Goal: Task Accomplishment & Management: Use online tool/utility

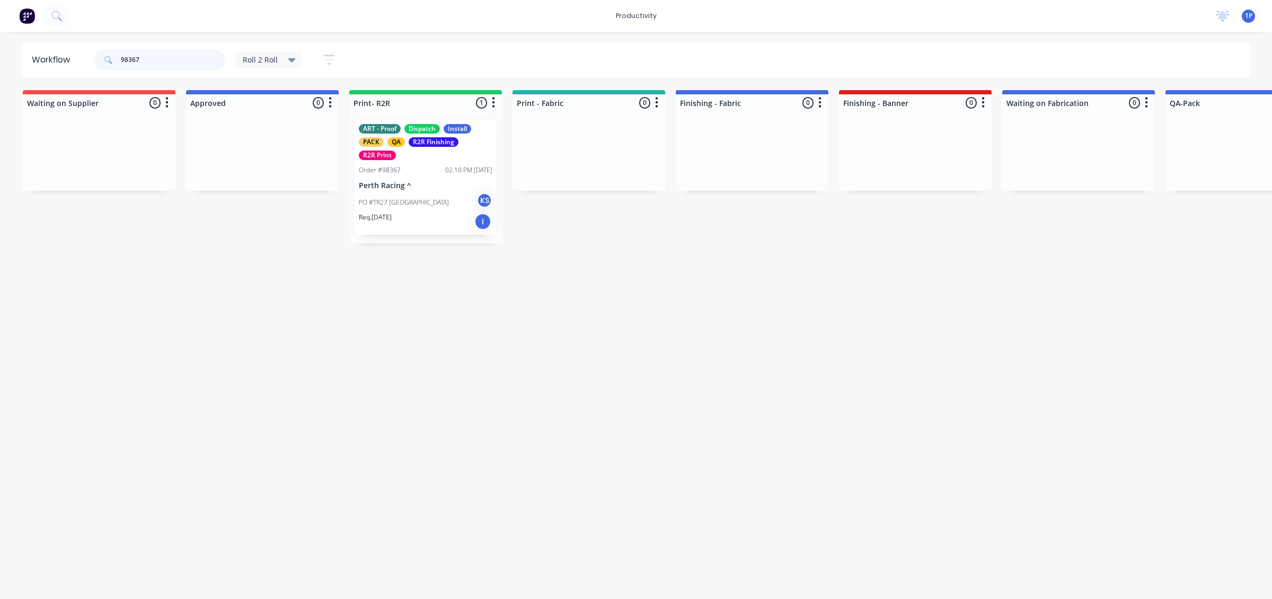
click at [0, 65] on div "Workflow 98367 Roll 2 Roll Save new view None edit Roll 2 Roll (Default) edit A…" at bounding box center [636, 59] width 1272 height 34
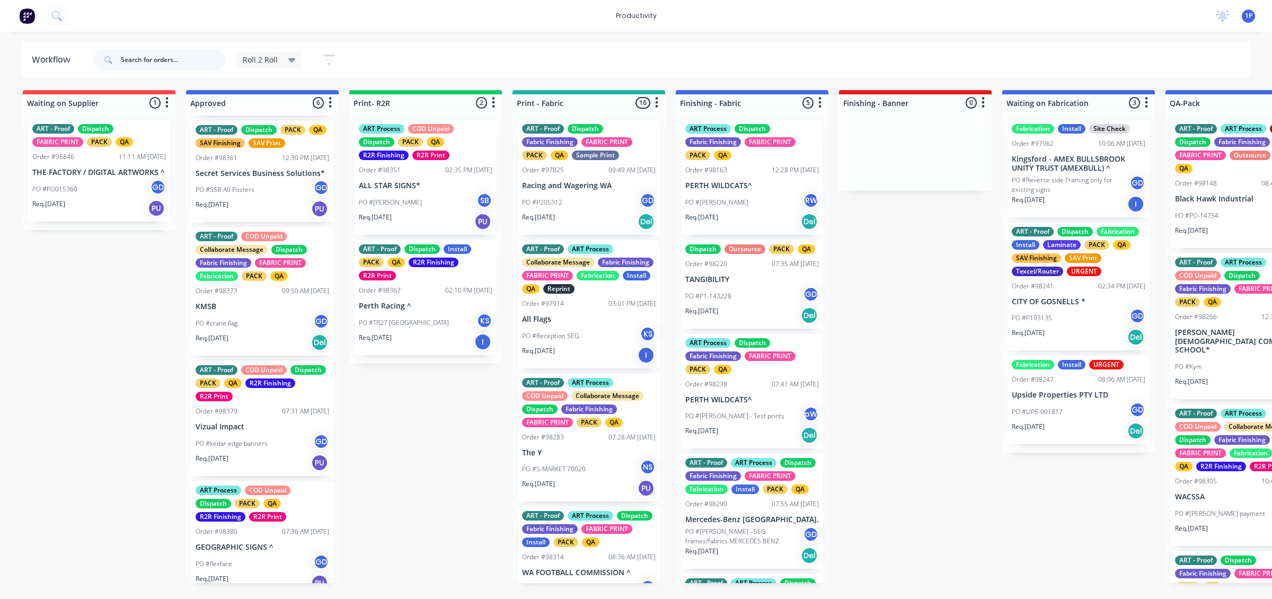
scroll to position [277, 0]
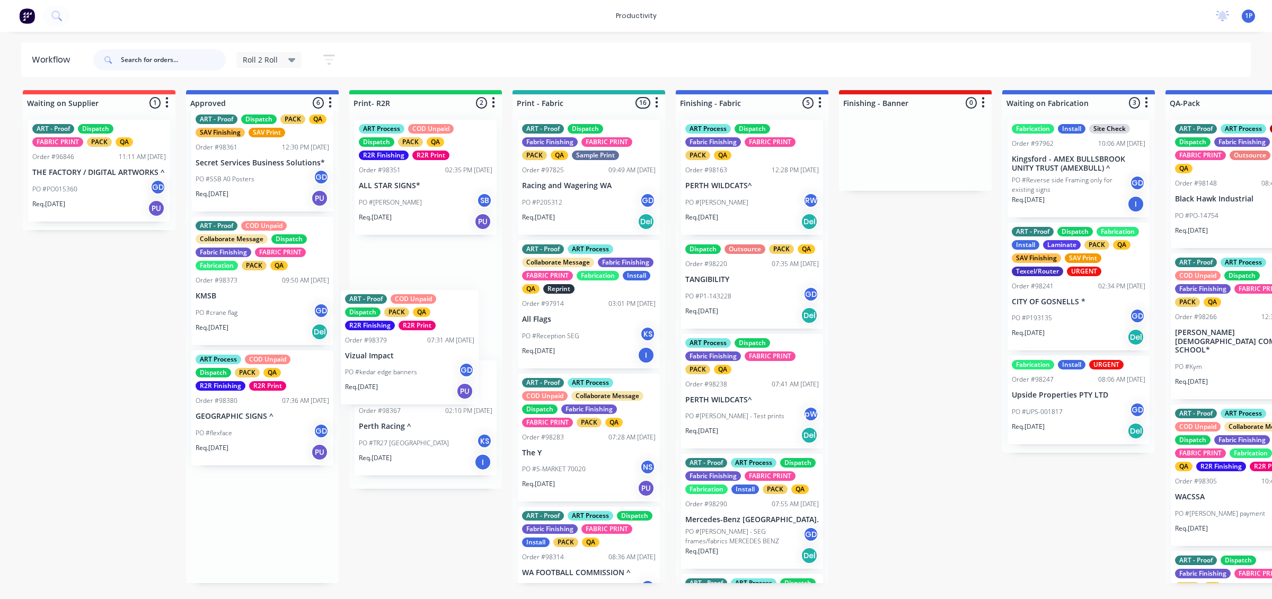
drag, startPoint x: 284, startPoint y: 427, endPoint x: 443, endPoint y: 359, distance: 172.9
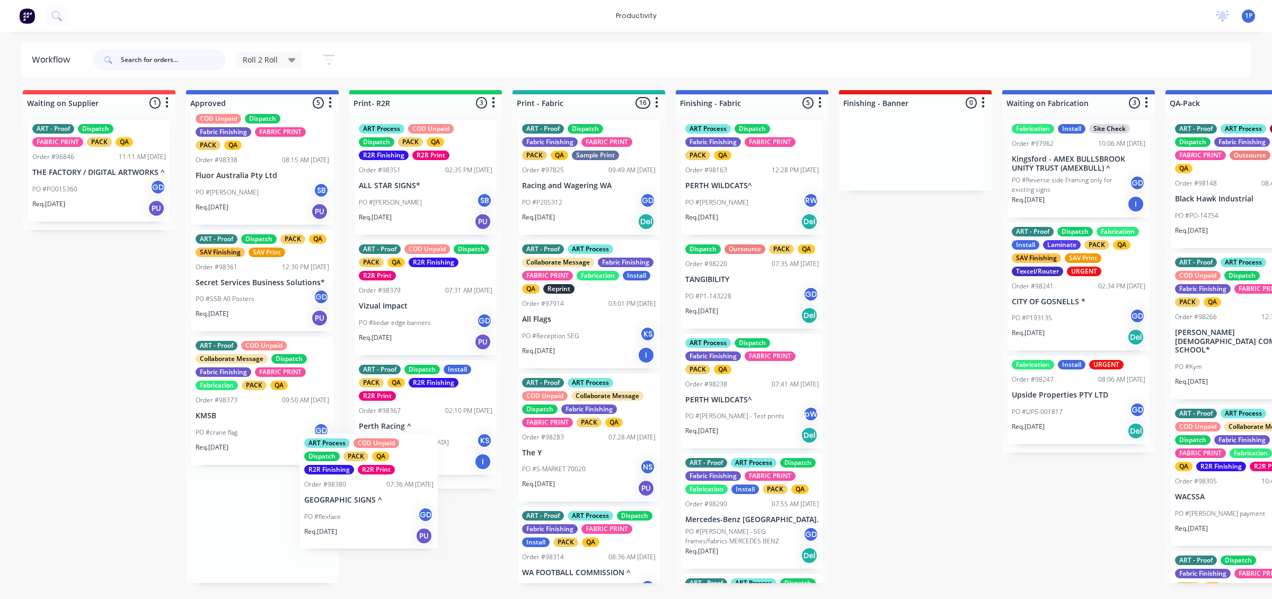
scroll to position [11, 0]
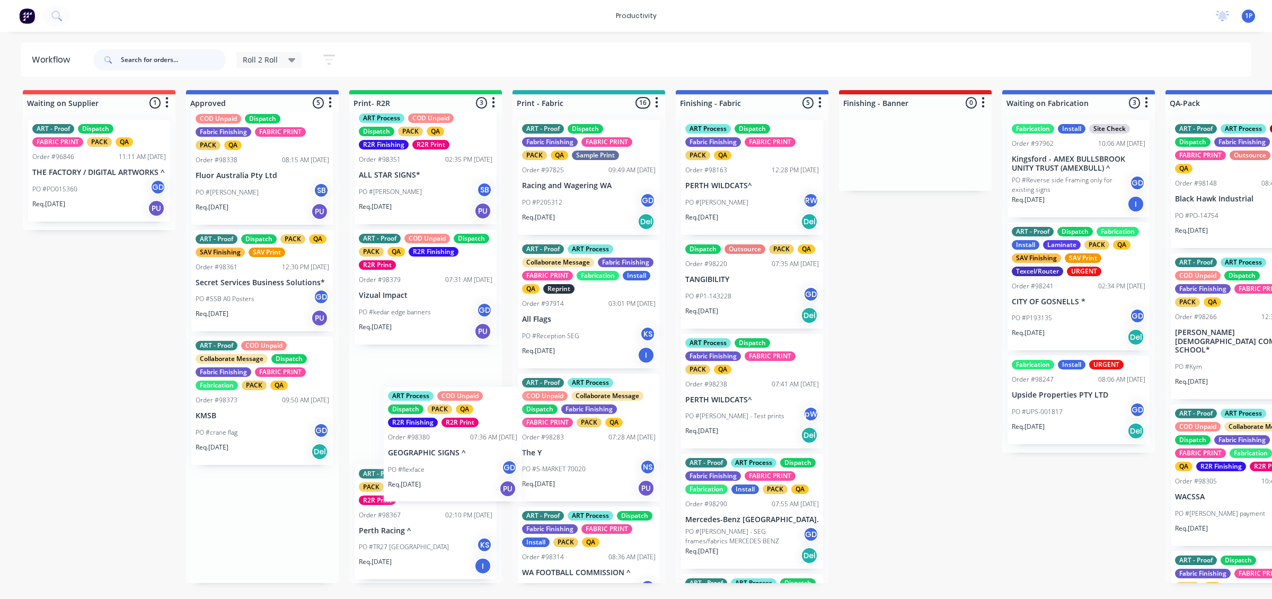
drag, startPoint x: 266, startPoint y: 534, endPoint x: 460, endPoint y: 448, distance: 212.2
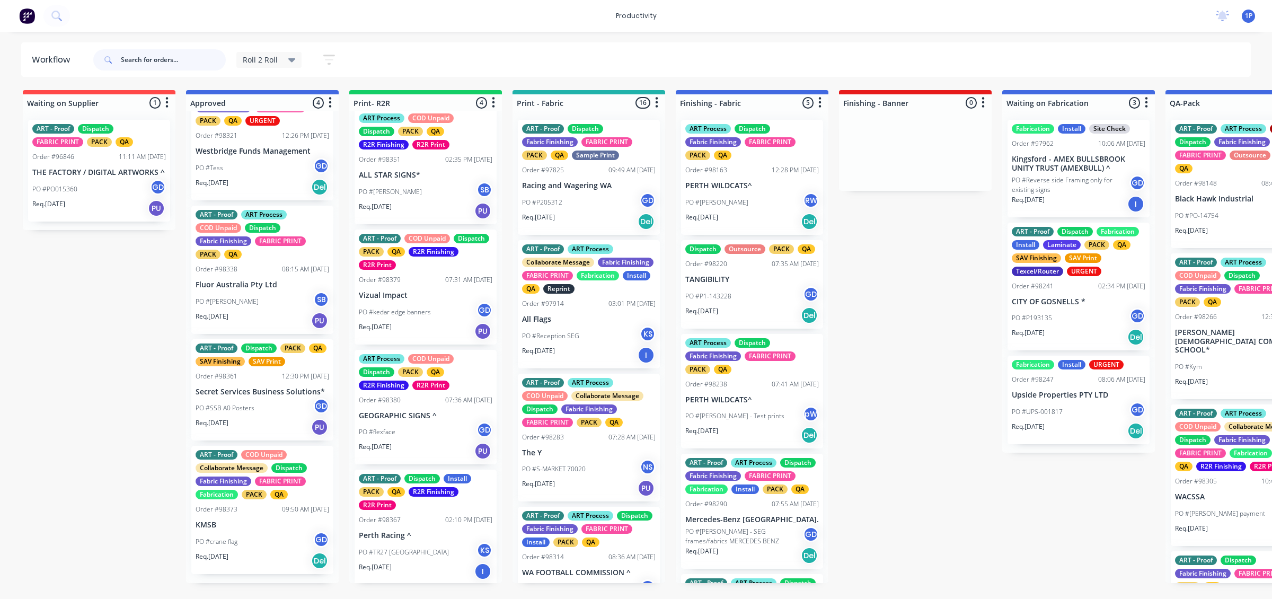
scroll to position [37, 0]
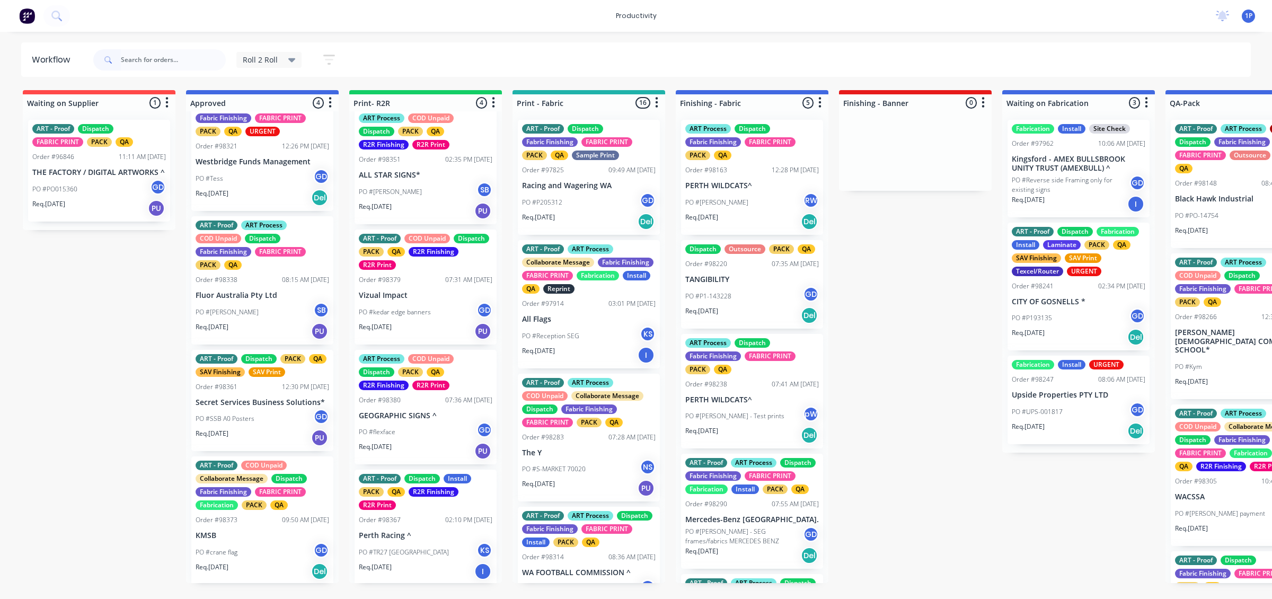
click at [433, 415] on p "GEOGRAPHIC SIGNS ^" at bounding box center [426, 415] width 134 height 9
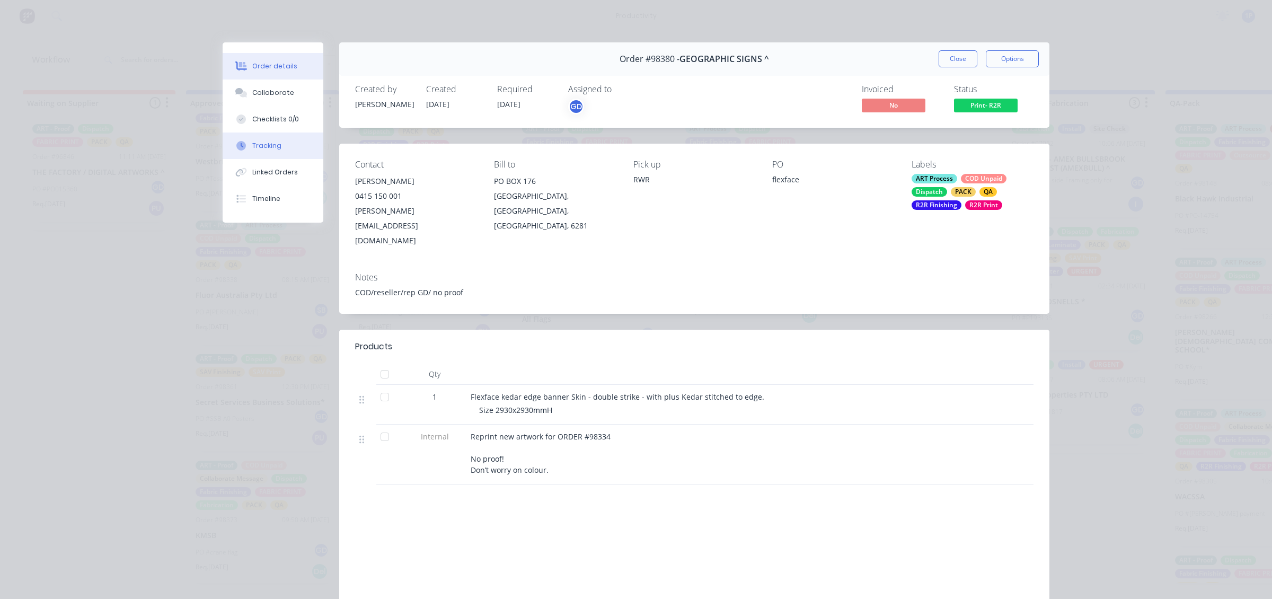
click at [277, 152] on button "Tracking" at bounding box center [273, 146] width 101 height 27
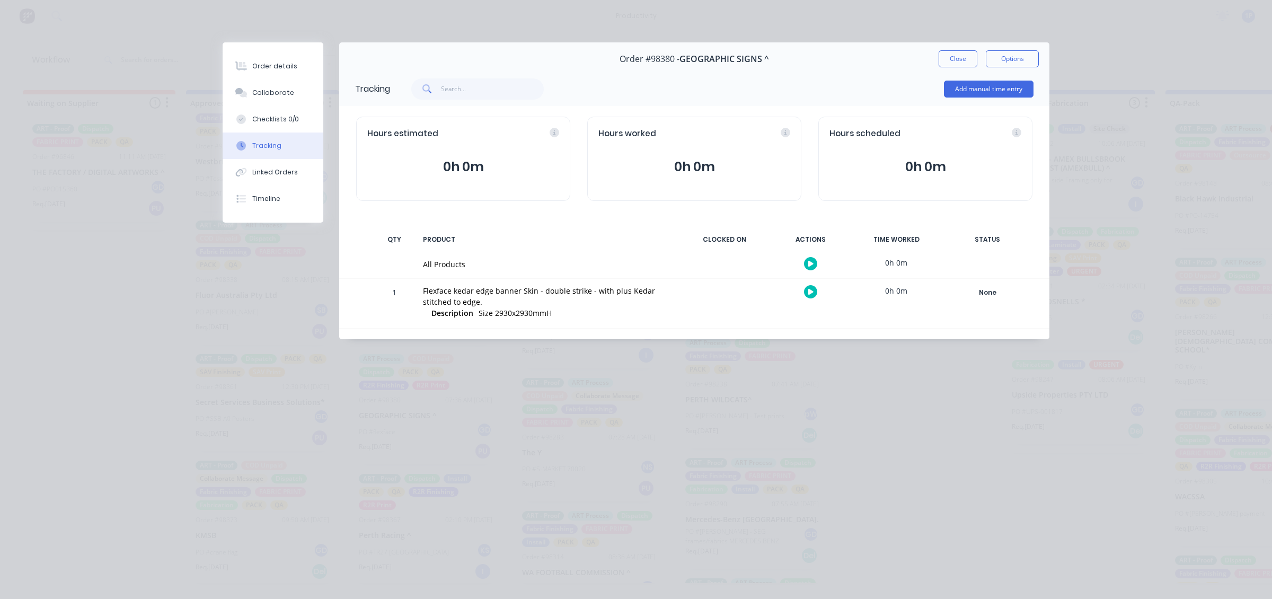
drag, startPoint x: 809, startPoint y: 293, endPoint x: 815, endPoint y: 304, distance: 11.9
click at [812, 301] on div at bounding box center [811, 292] width 80 height 26
click at [806, 290] on button "button" at bounding box center [810, 291] width 13 height 13
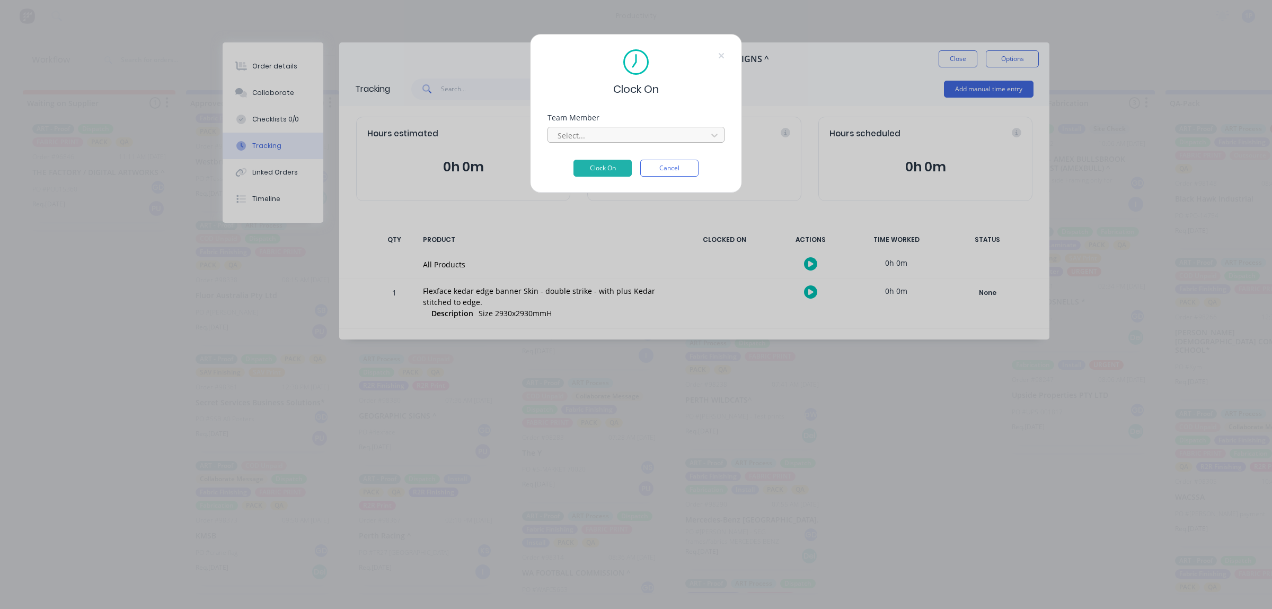
click at [695, 138] on div at bounding box center [629, 135] width 145 height 13
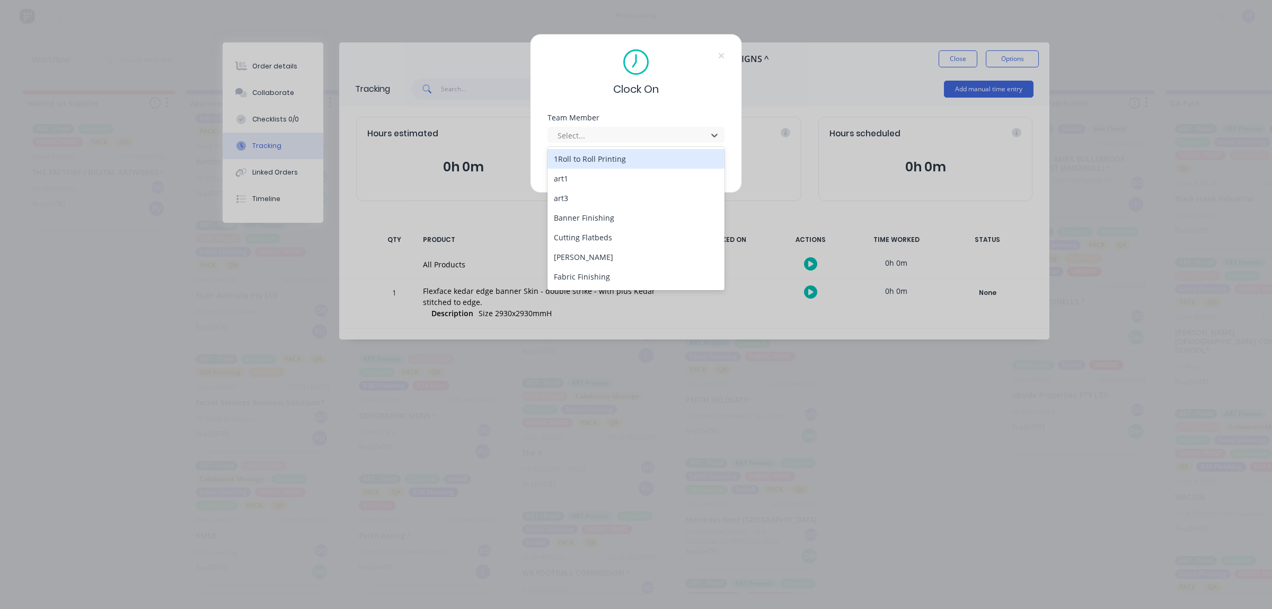
click at [672, 162] on div "1Roll to Roll Printing" at bounding box center [636, 159] width 177 height 20
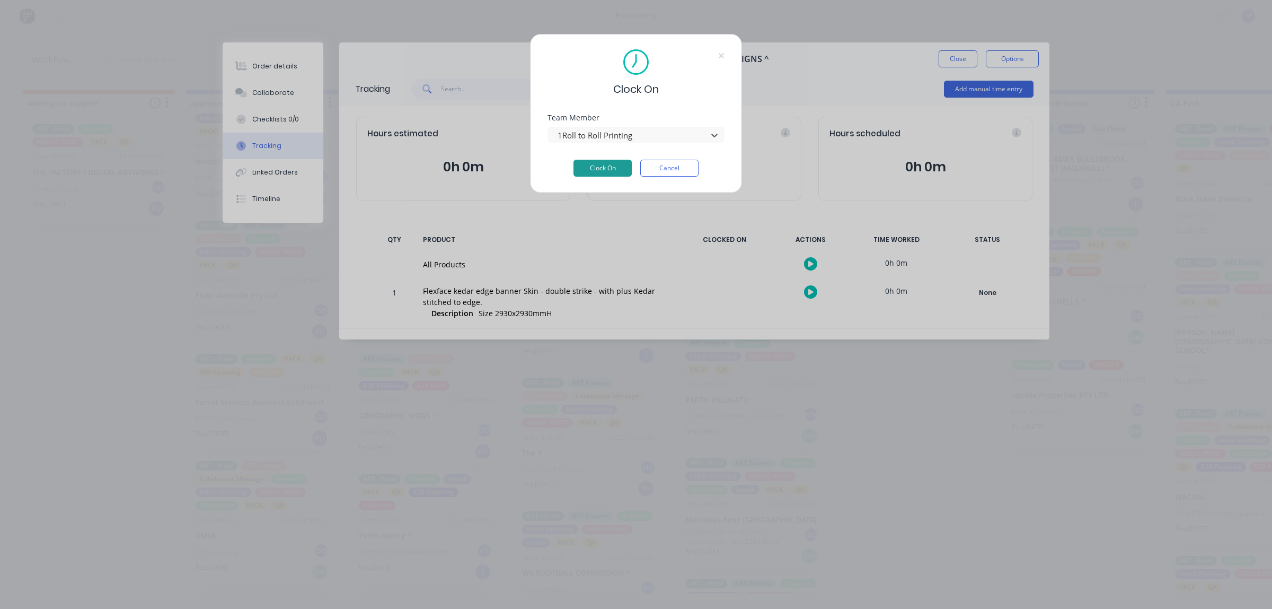
click at [605, 165] on button "Clock On" at bounding box center [603, 168] width 58 height 17
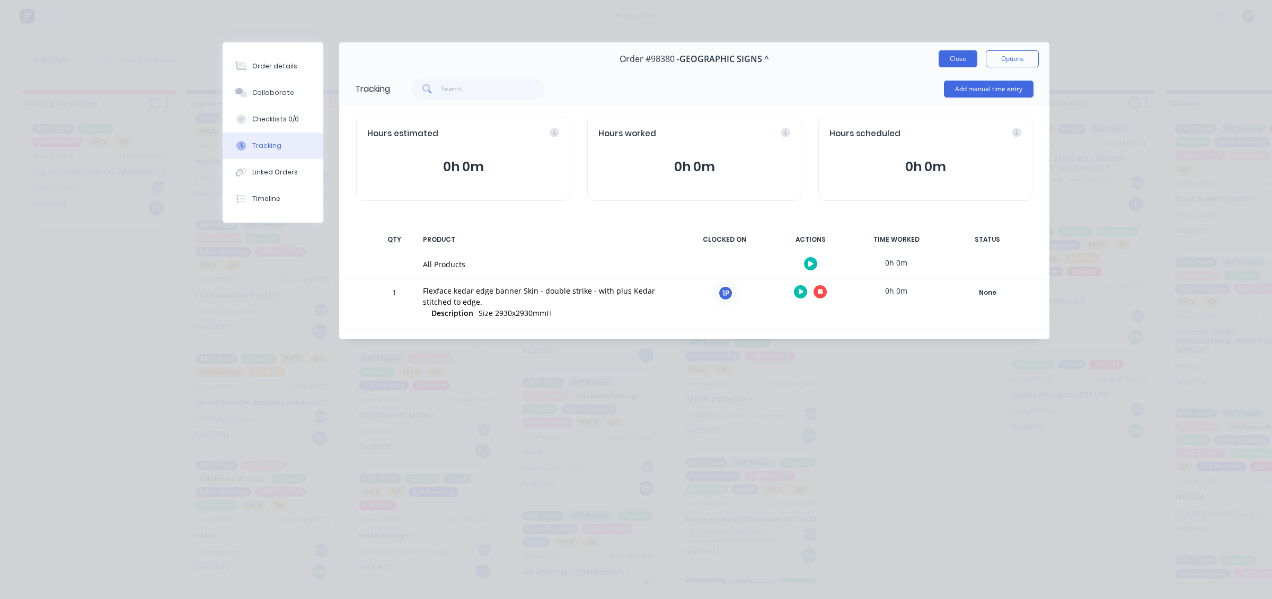
click at [948, 64] on button "Close" at bounding box center [958, 58] width 39 height 17
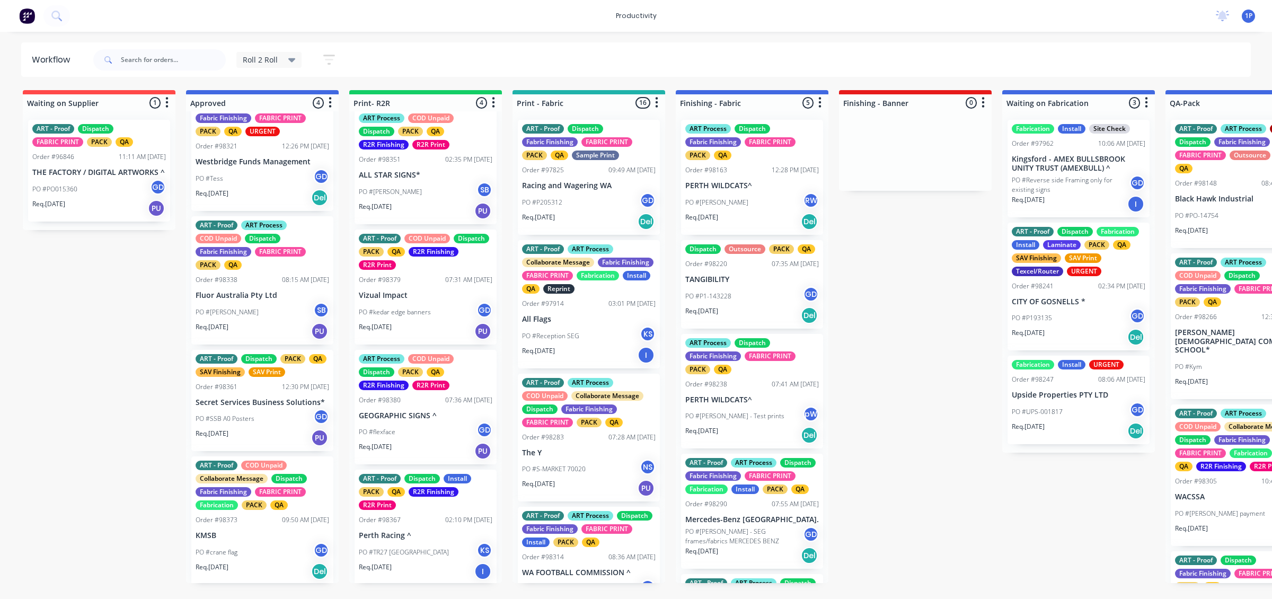
click at [412, 329] on div "Req. [DATE] PU" at bounding box center [426, 331] width 134 height 18
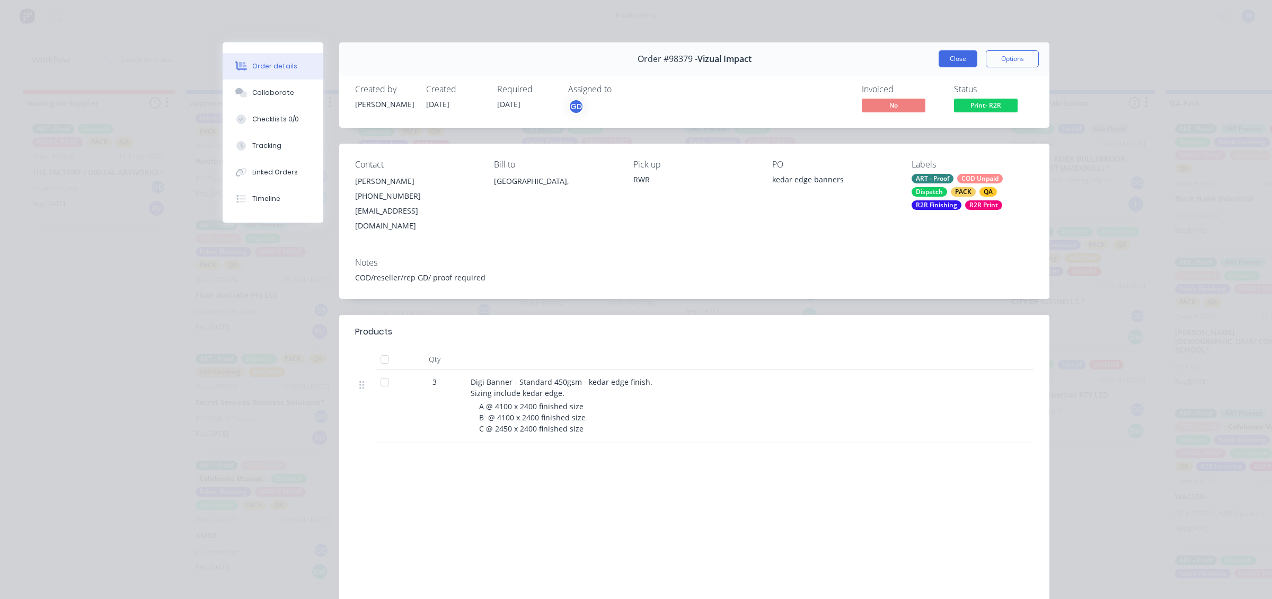
click at [939, 56] on button "Close" at bounding box center [958, 58] width 39 height 17
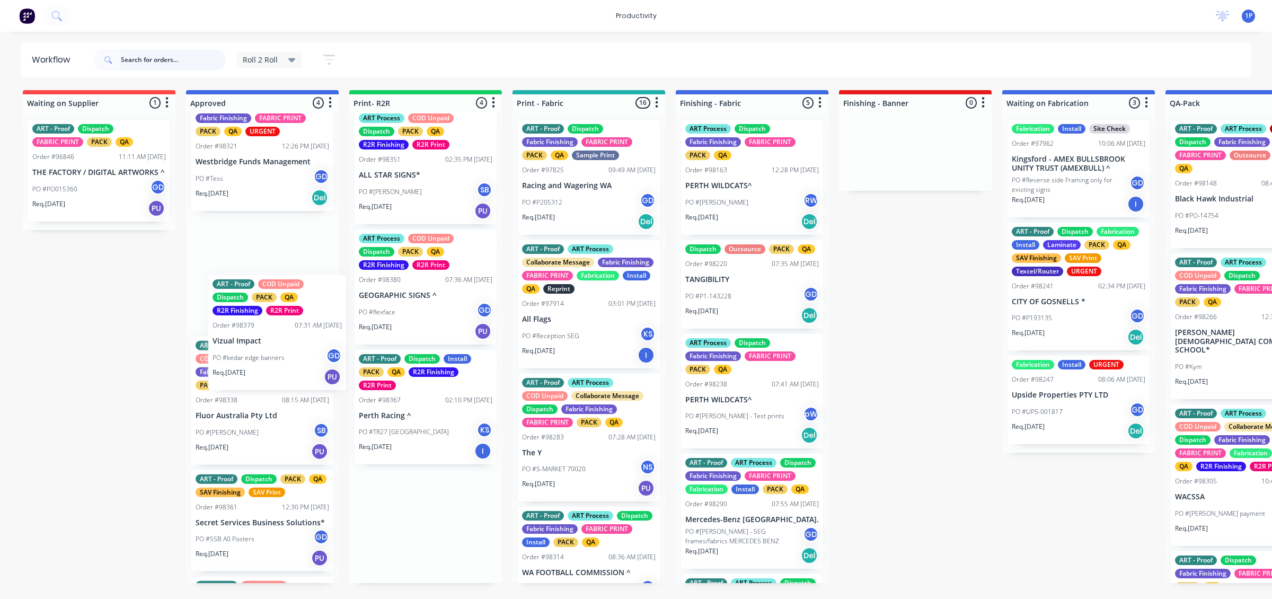
drag, startPoint x: 289, startPoint y: 368, endPoint x: 270, endPoint y: 371, distance: 19.3
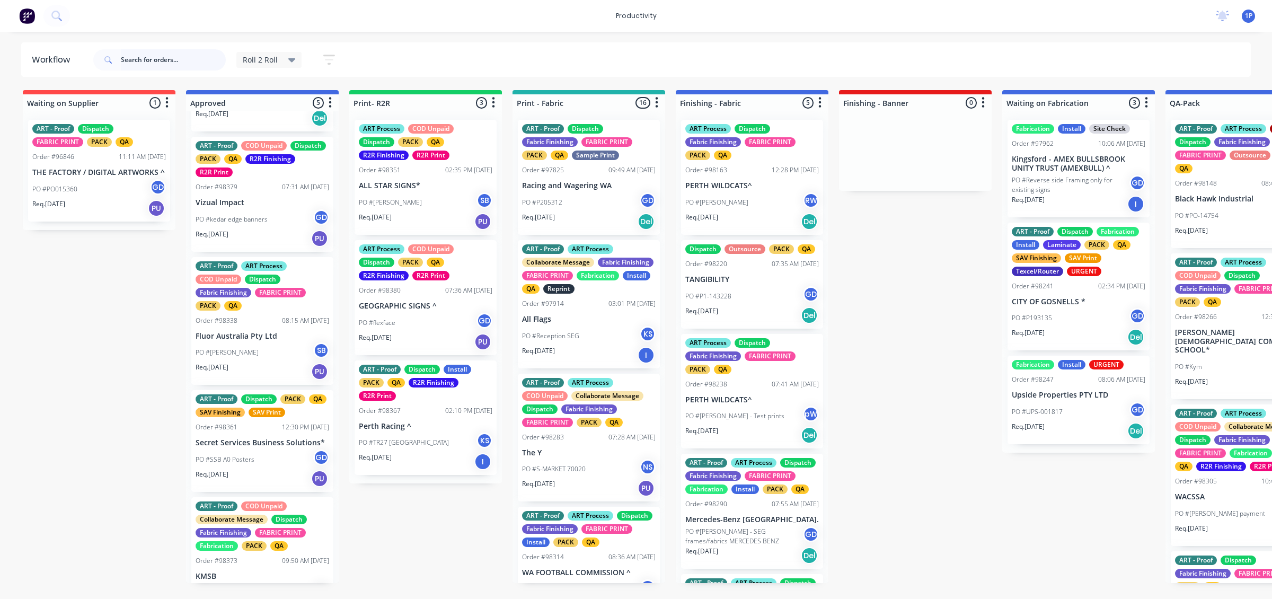
scroll to position [157, 0]
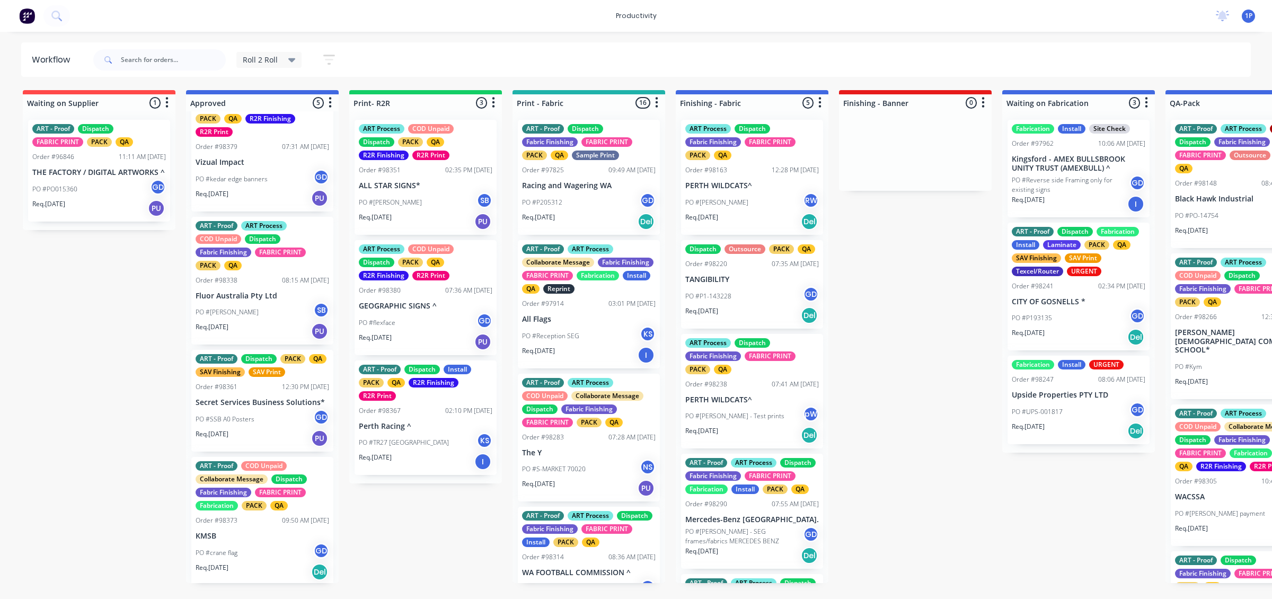
click at [280, 567] on div "Req. [DATE] Del" at bounding box center [263, 572] width 134 height 18
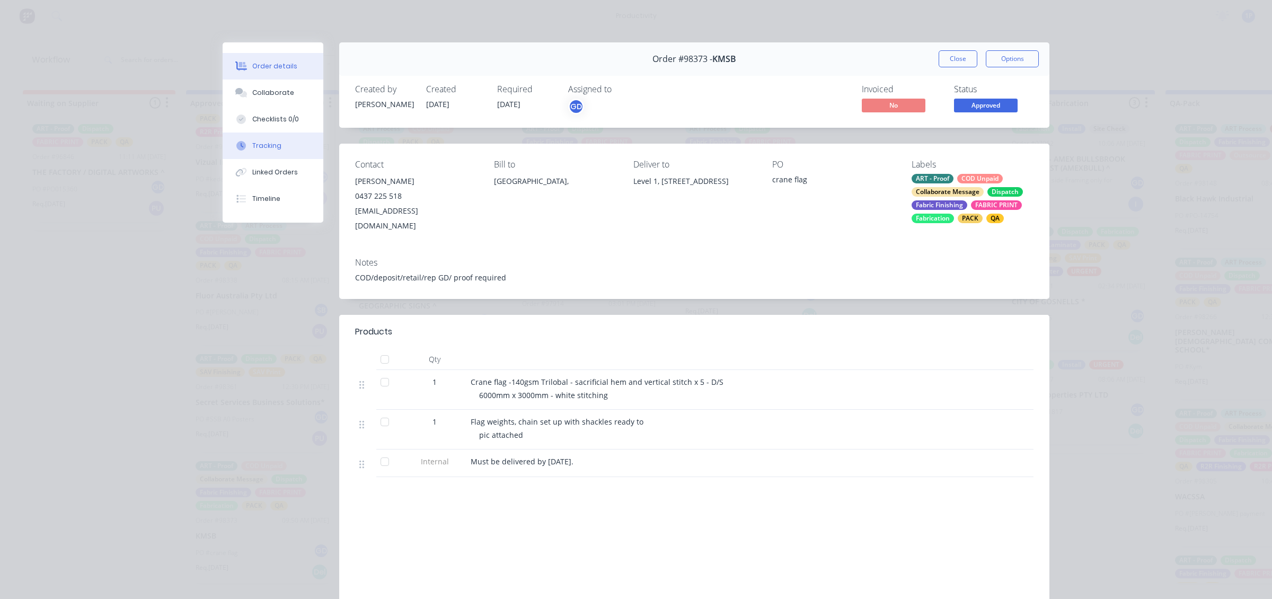
click at [284, 151] on button "Tracking" at bounding box center [273, 146] width 101 height 27
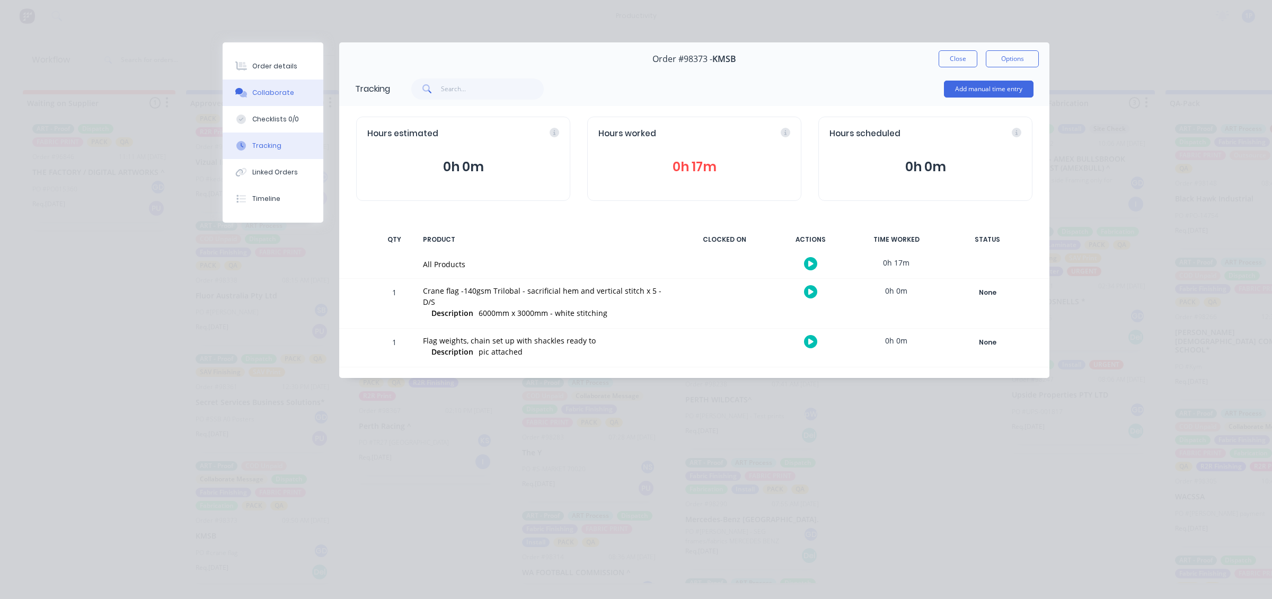
click at [296, 99] on button "Collaborate" at bounding box center [273, 93] width 101 height 27
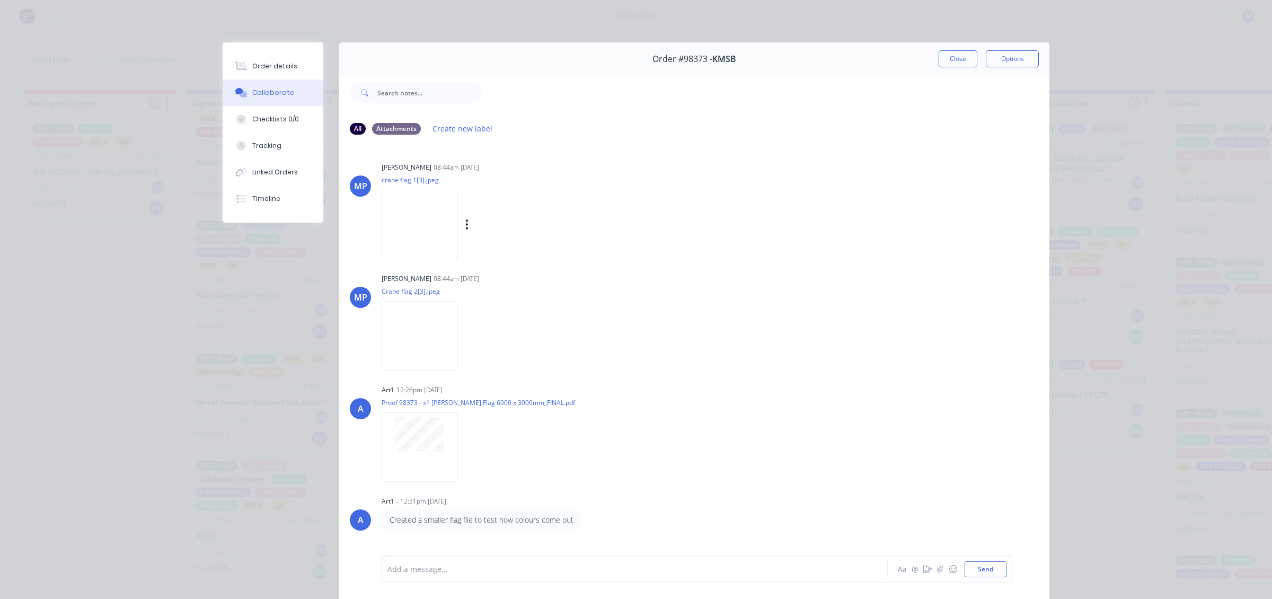
click at [423, 231] on img at bounding box center [420, 224] width 76 height 69
click at [427, 345] on img at bounding box center [420, 335] width 76 height 69
click at [411, 345] on img at bounding box center [420, 335] width 76 height 69
click at [407, 328] on img at bounding box center [420, 335] width 76 height 69
click at [508, 303] on div "Labels Download" at bounding box center [479, 336] width 195 height 80
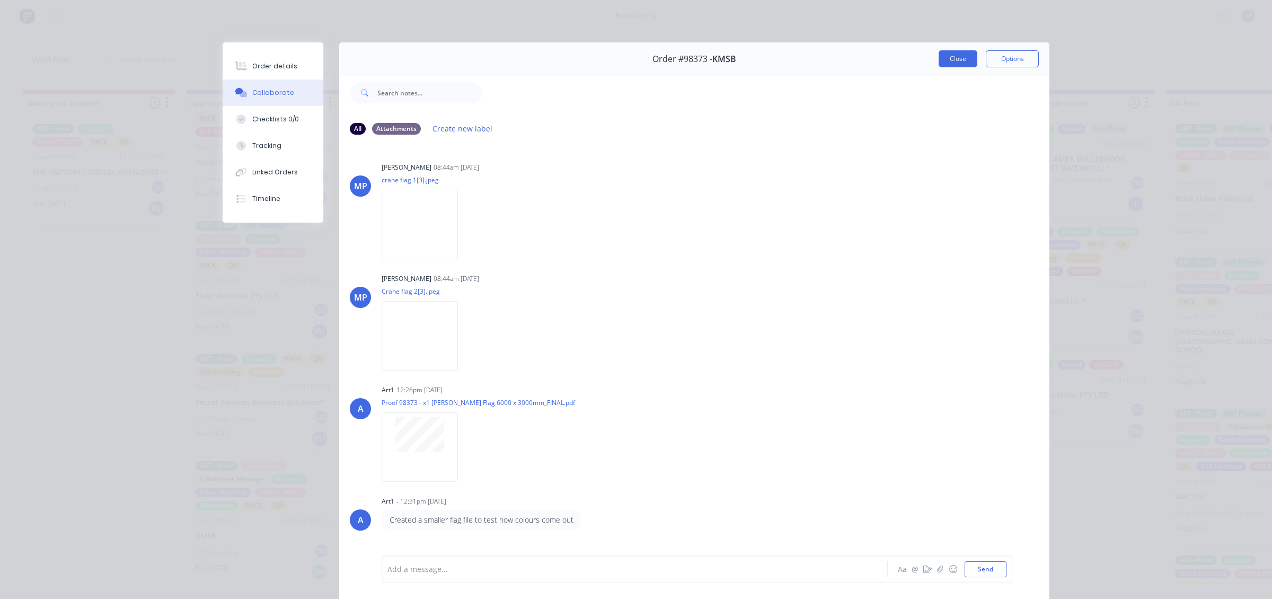
click at [958, 69] on div "Order #98373 - KMSB Close Options" at bounding box center [694, 58] width 710 height 33
click at [958, 61] on button "Close" at bounding box center [958, 58] width 39 height 17
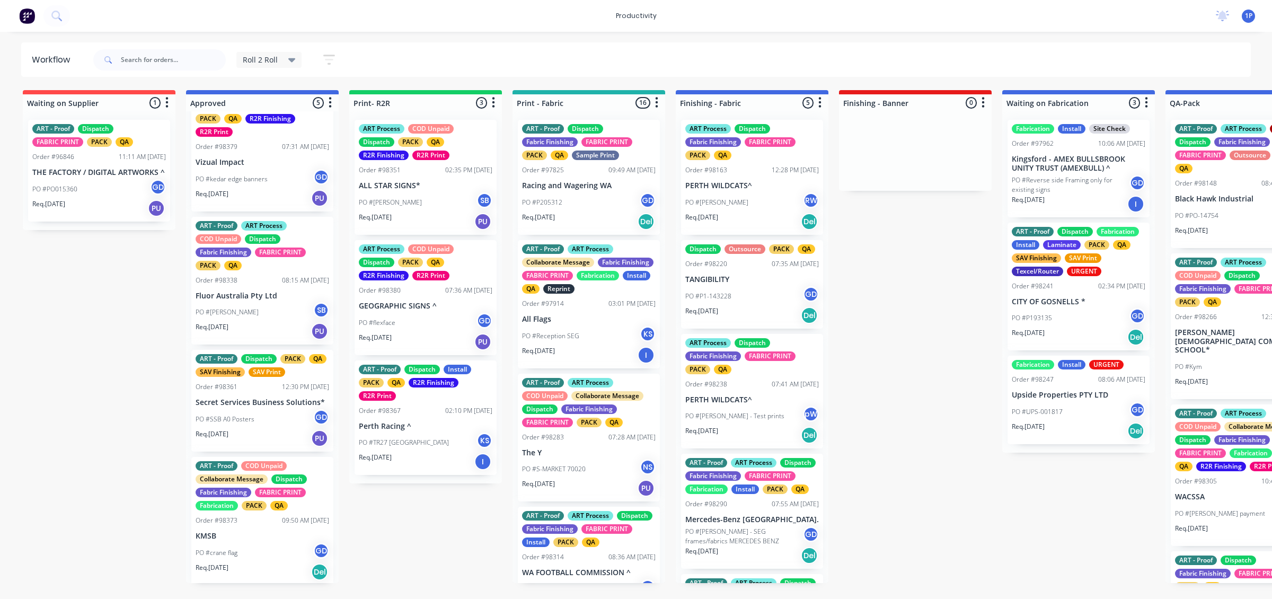
click at [264, 322] on div "Req. [DATE] PU" at bounding box center [263, 331] width 134 height 18
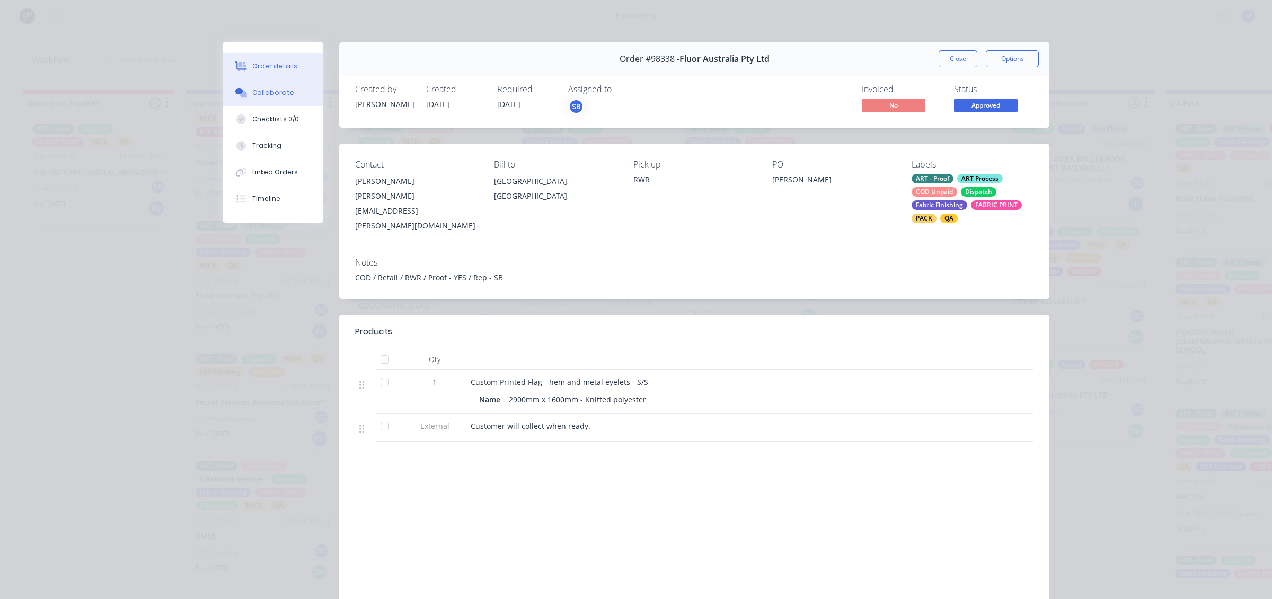
click at [261, 99] on button "Collaborate" at bounding box center [273, 93] width 101 height 27
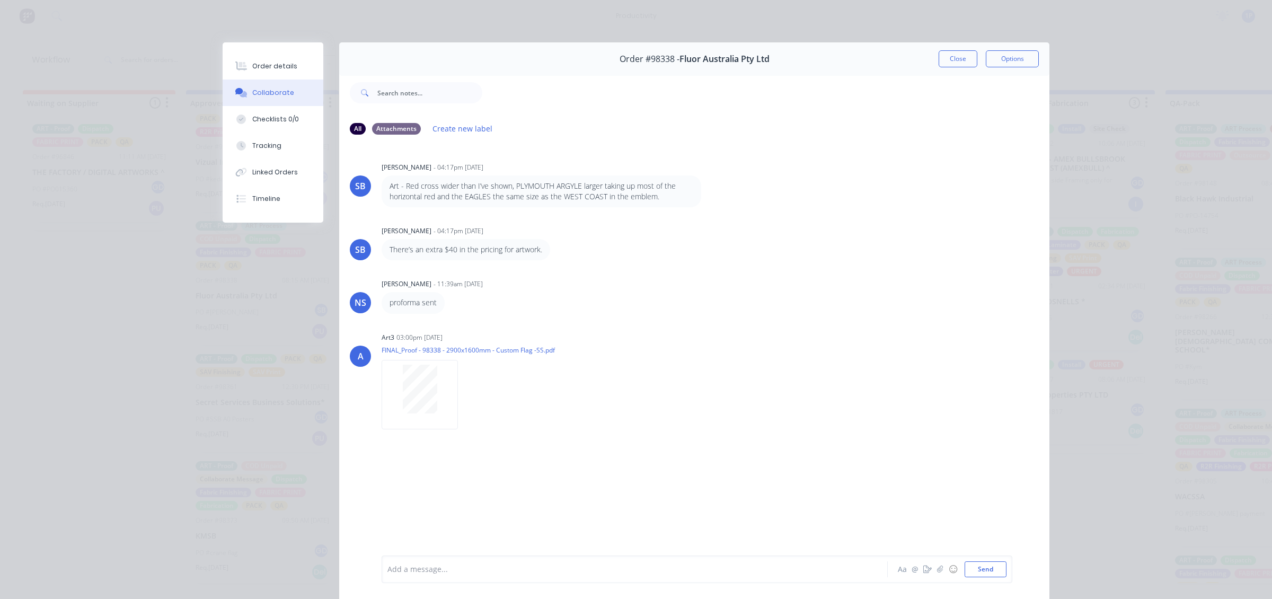
click at [945, 49] on div "Order #98338 - Fluor Australia Pty Ltd Close Options" at bounding box center [694, 58] width 710 height 33
click at [942, 48] on div "Order #98338 - Fluor Australia Pty Ltd Close Options" at bounding box center [694, 58] width 710 height 33
click at [946, 59] on button "Close" at bounding box center [958, 58] width 39 height 17
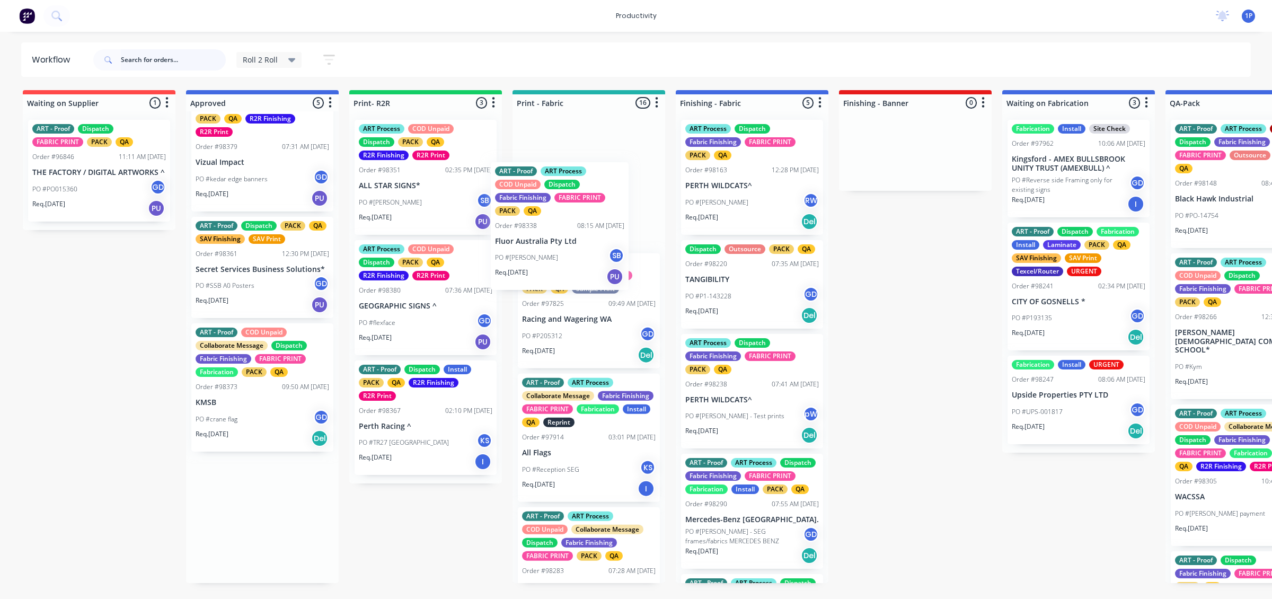
drag, startPoint x: 284, startPoint y: 274, endPoint x: 623, endPoint y: 228, distance: 342.9
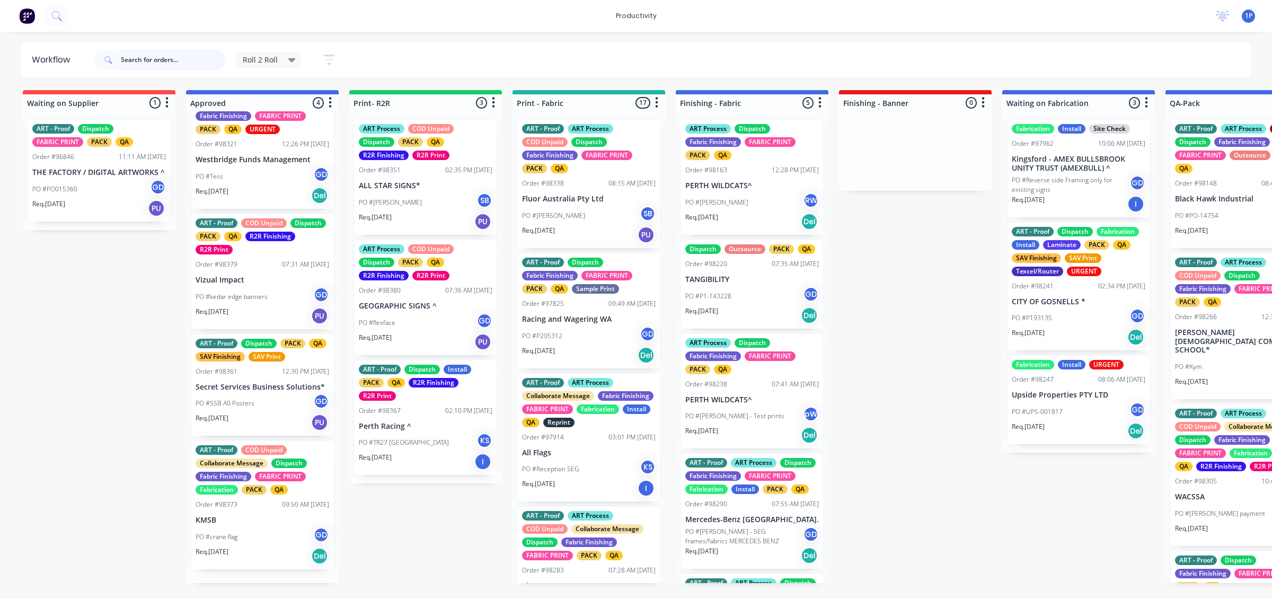
scroll to position [24, 0]
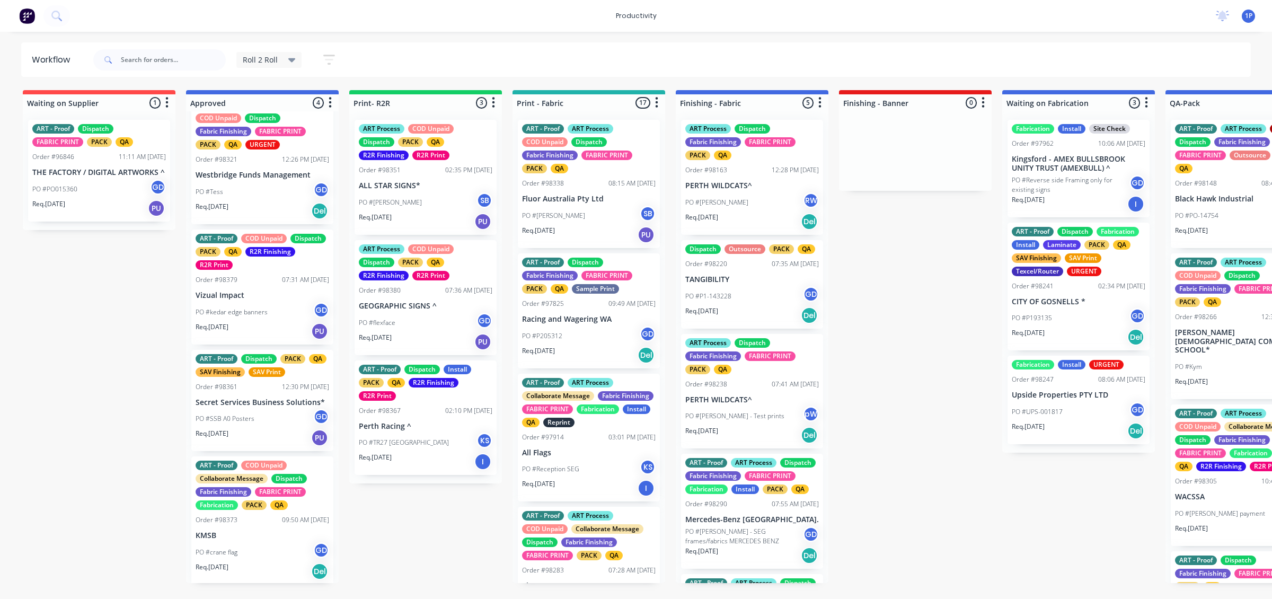
click at [415, 342] on div "Req. [DATE] PU" at bounding box center [426, 342] width 134 height 18
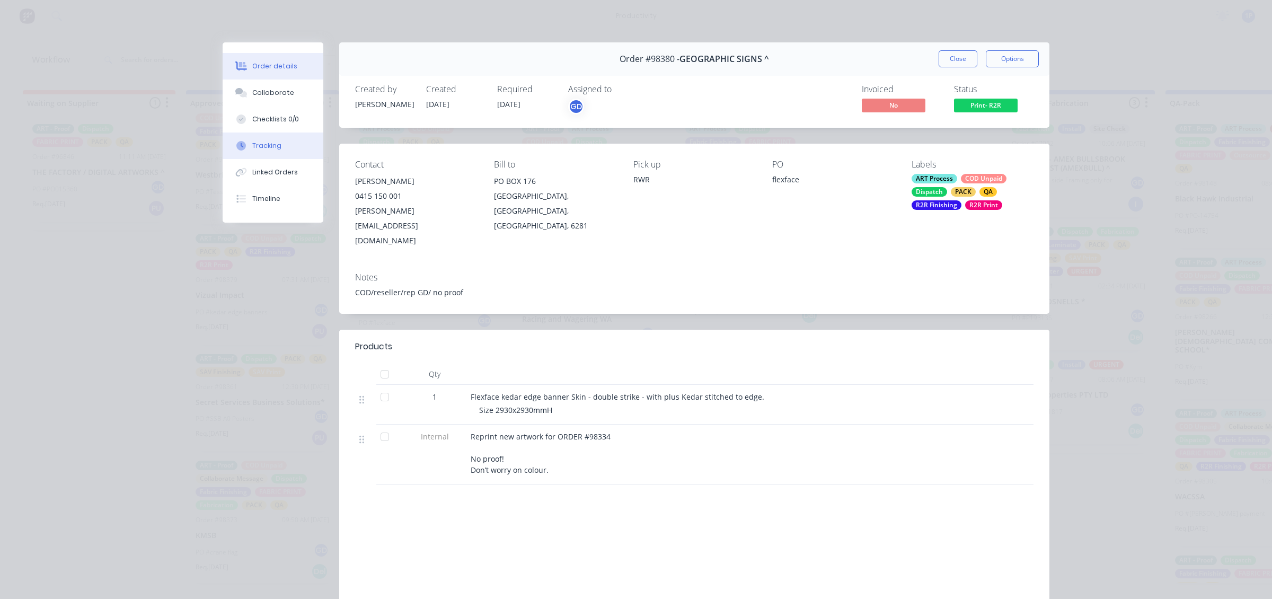
click at [284, 147] on button "Tracking" at bounding box center [273, 146] width 101 height 27
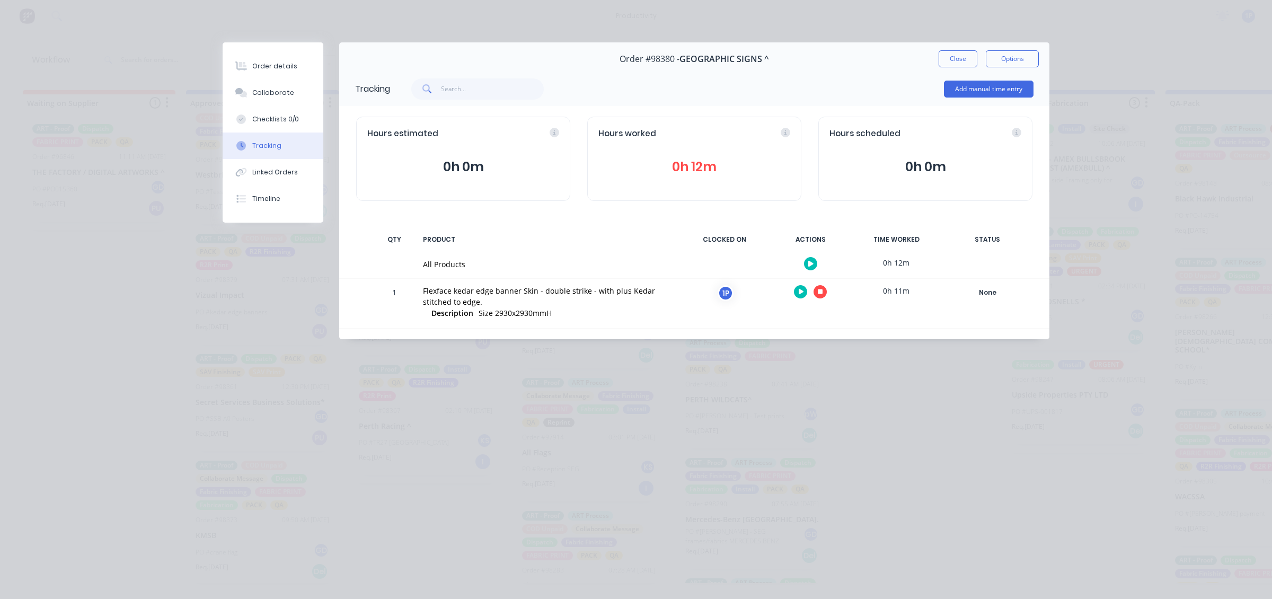
click at [823, 289] on button "button" at bounding box center [820, 291] width 13 height 13
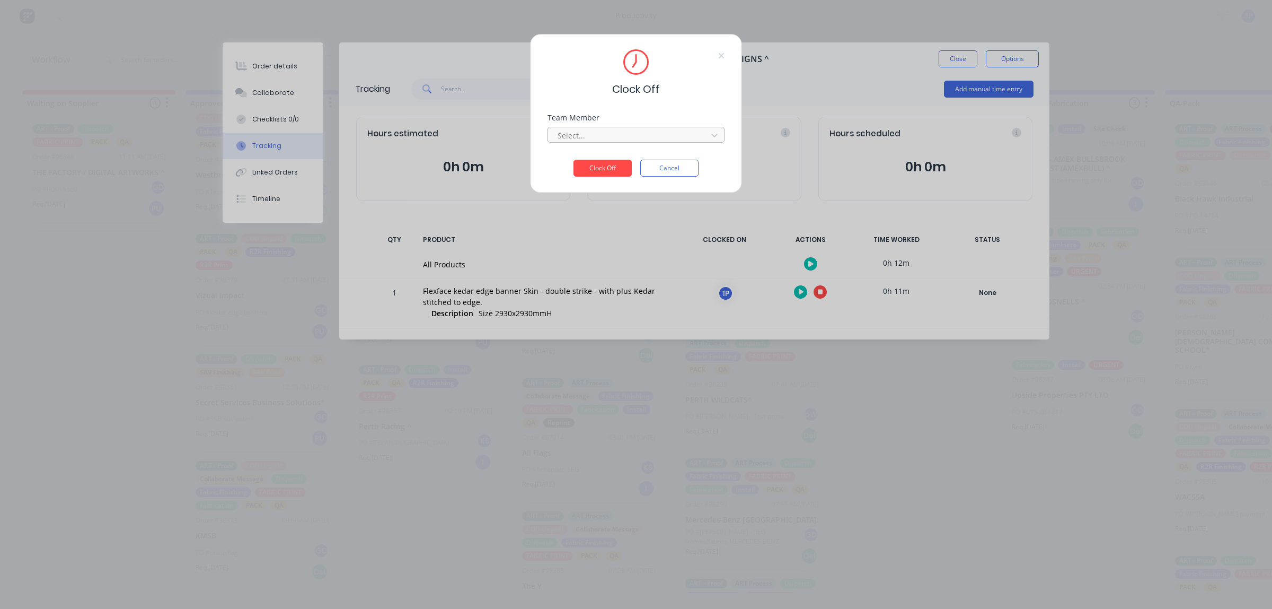
click at [627, 131] on div at bounding box center [629, 135] width 145 height 13
click at [620, 155] on div "1Roll to Roll Printing" at bounding box center [636, 159] width 177 height 20
click at [615, 162] on button "Clock Off" at bounding box center [603, 168] width 58 height 17
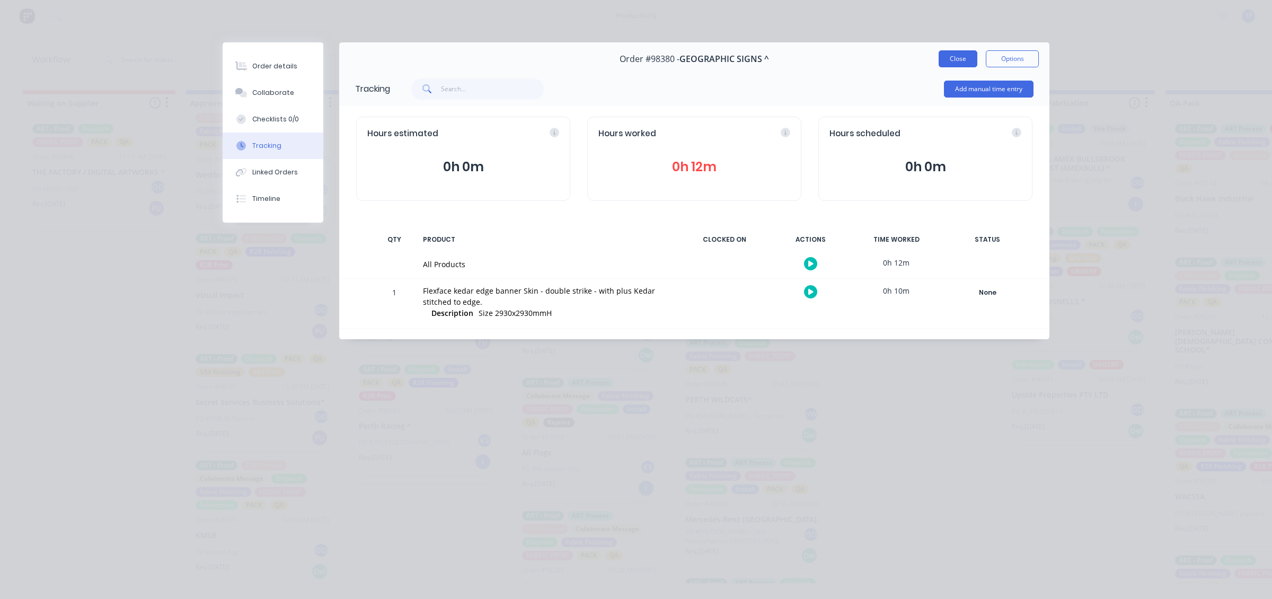
click at [947, 61] on button "Close" at bounding box center [958, 58] width 39 height 17
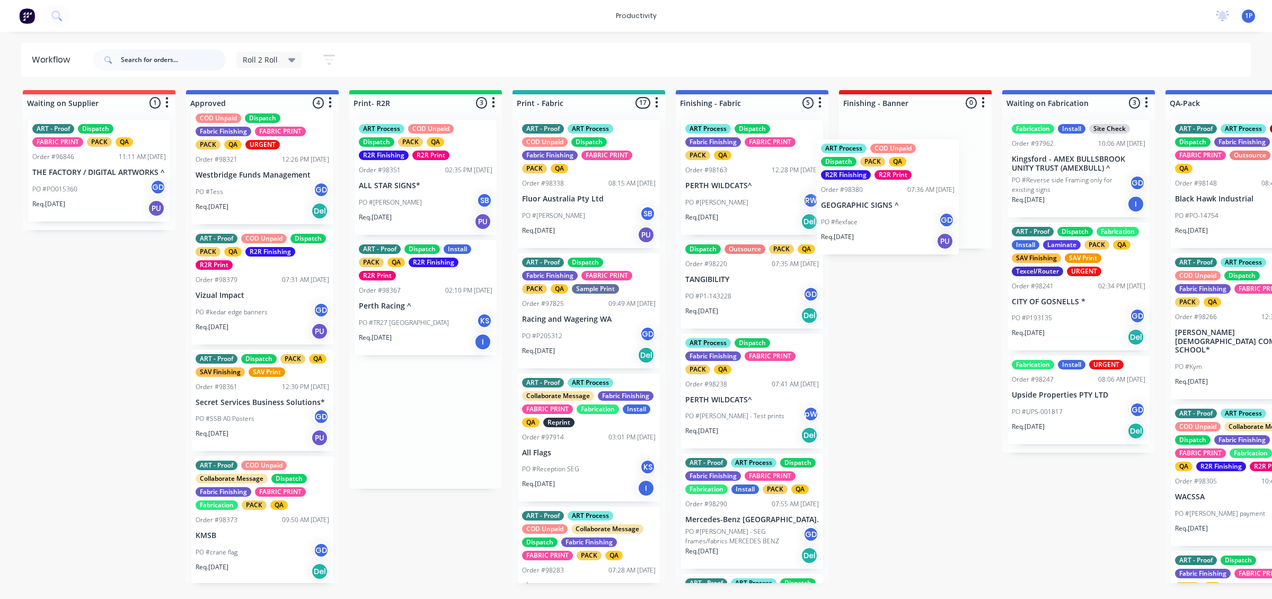
drag, startPoint x: 443, startPoint y: 338, endPoint x: 910, endPoint y: 237, distance: 478.2
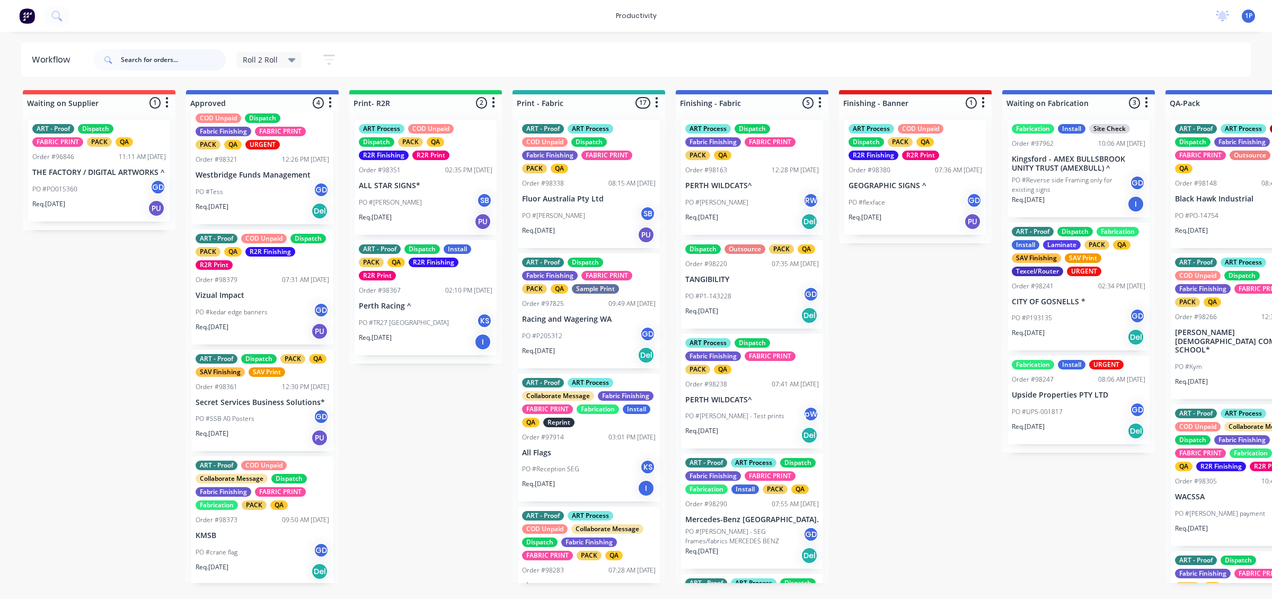
scroll to position [20, 0]
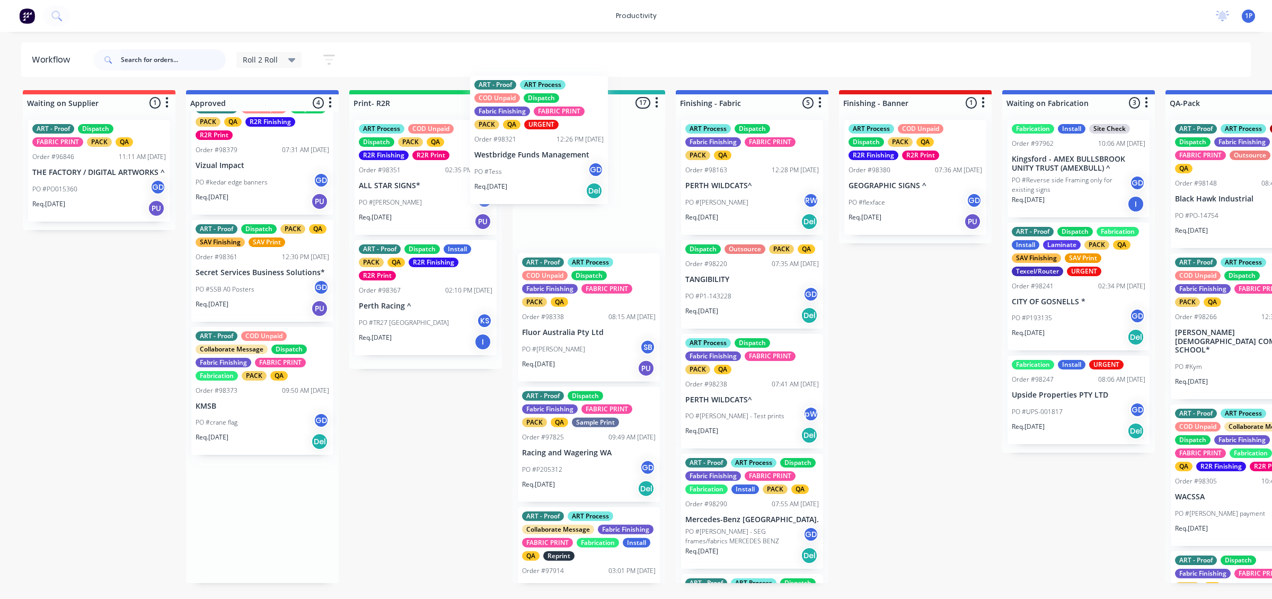
drag, startPoint x: 259, startPoint y: 165, endPoint x: 570, endPoint y: 136, distance: 313.0
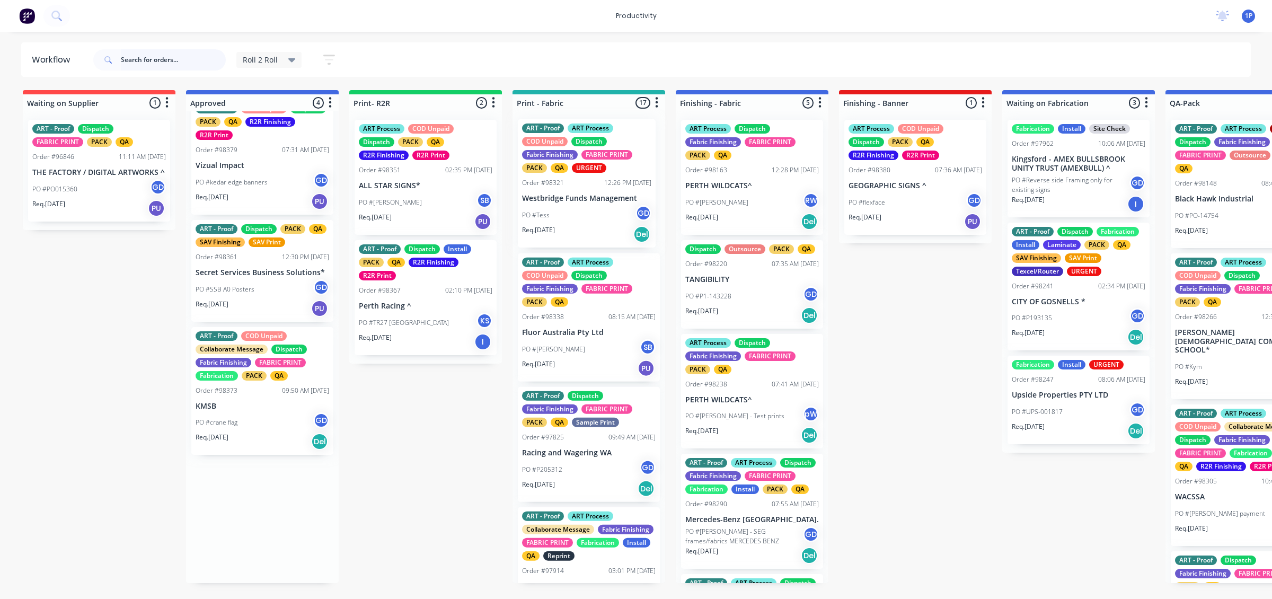
scroll to position [0, 0]
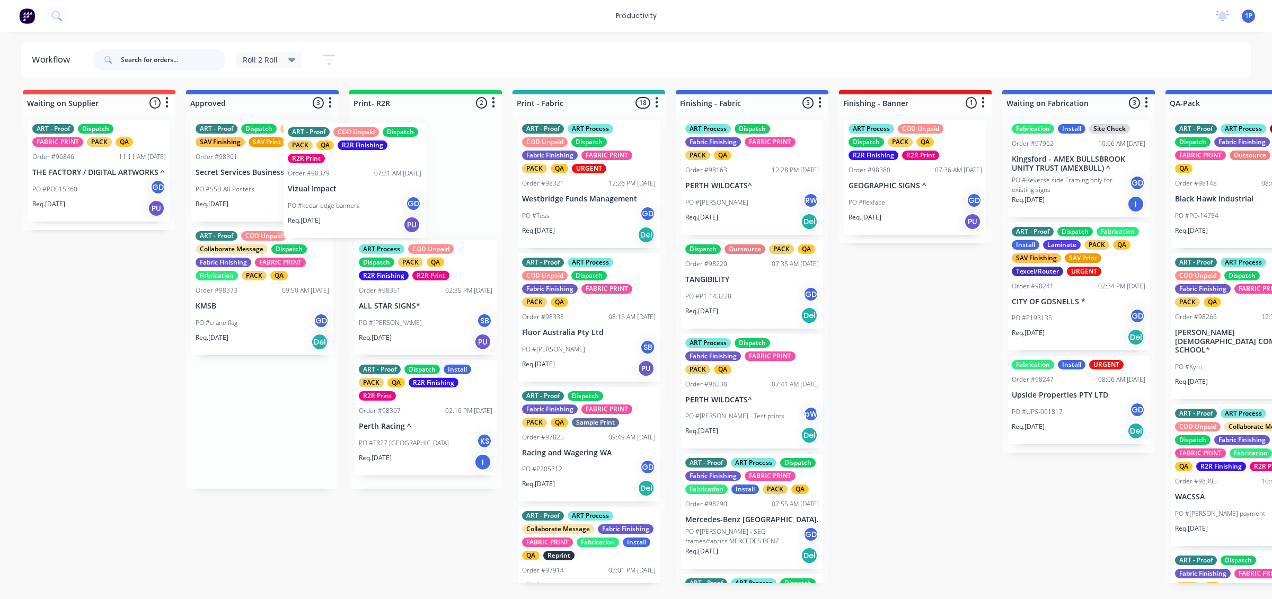
drag, startPoint x: 231, startPoint y: 181, endPoint x: 362, endPoint y: 186, distance: 130.5
